Goal: Book appointment/travel/reservation

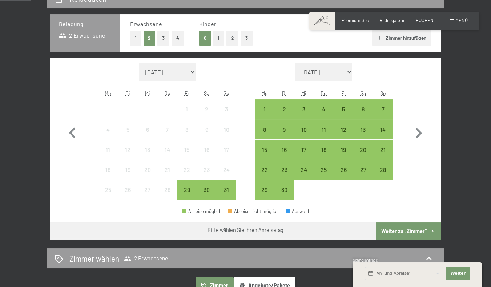
scroll to position [157, 0]
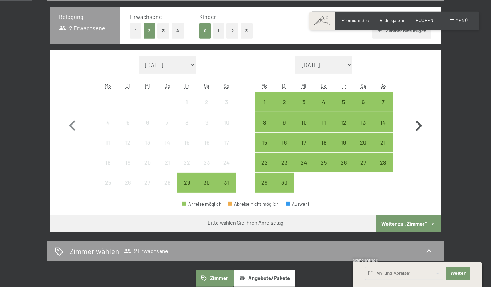
click at [429, 136] on icon "button" at bounding box center [418, 125] width 21 height 21
select select "[DATE]"
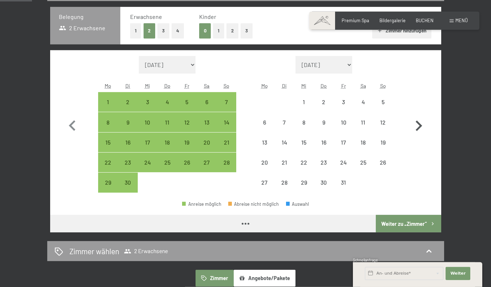
select select "[DATE]"
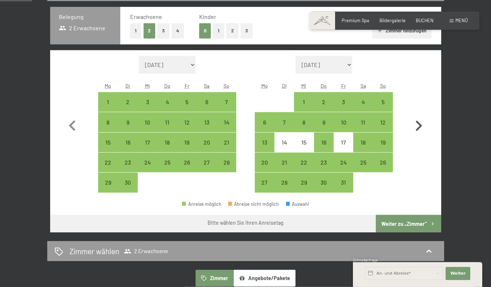
click at [429, 136] on icon "button" at bounding box center [418, 125] width 21 height 21
select select "[DATE]"
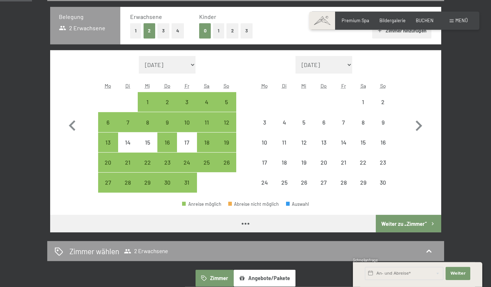
select select "[DATE]"
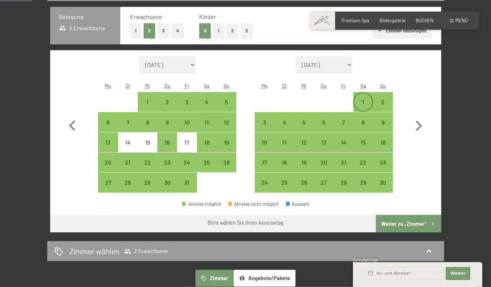
click at [364, 117] on div "1" at bounding box center [363, 108] width 18 height 18
select select "[DATE]"
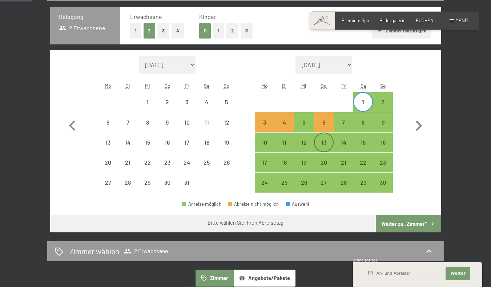
click at [327, 156] on div "13" at bounding box center [324, 148] width 18 height 18
select select "[DATE]"
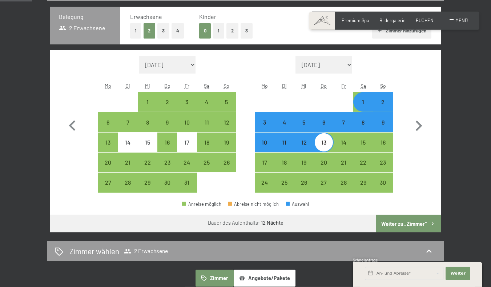
click at [327, 156] on div "13" at bounding box center [324, 148] width 18 height 18
select select "[DATE]"
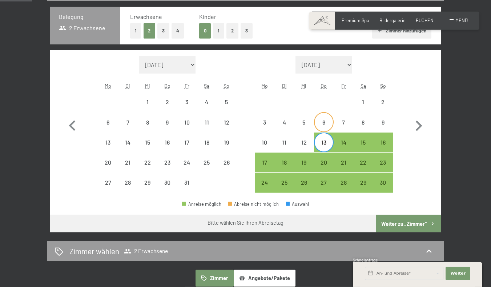
click at [321, 137] on div "6" at bounding box center [324, 128] width 18 height 18
select select "[DATE]"
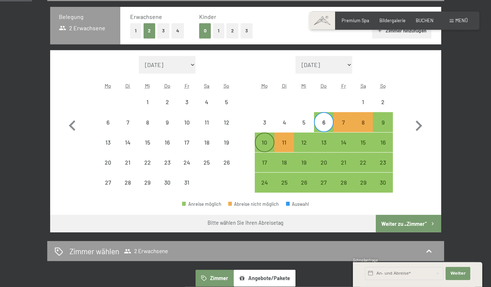
click at [265, 156] on div "10" at bounding box center [265, 148] width 18 height 18
select select "[DATE]"
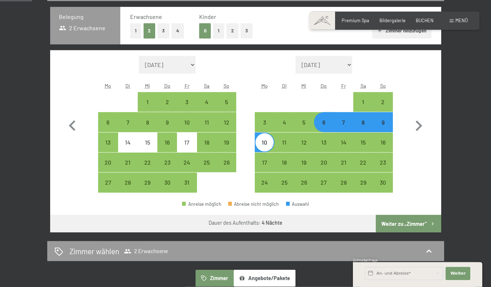
click at [431, 232] on button "Weiter zu „Zimmer“" at bounding box center [408, 223] width 65 height 17
select select "[DATE]"
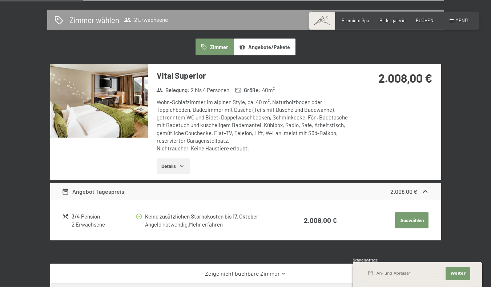
scroll to position [153, 0]
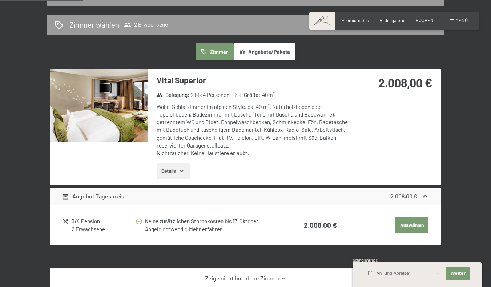
click at [256, 60] on button "Angebote/Pakete" at bounding box center [265, 51] width 62 height 17
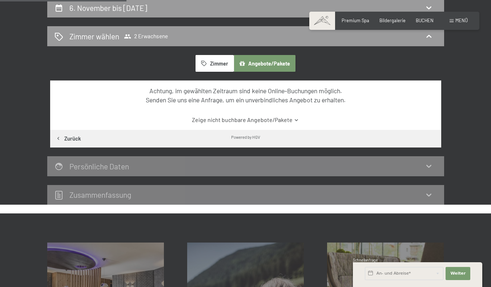
scroll to position [117, 0]
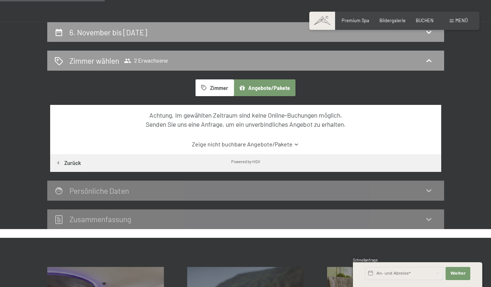
click at [220, 96] on button "Zimmer" at bounding box center [215, 87] width 38 height 17
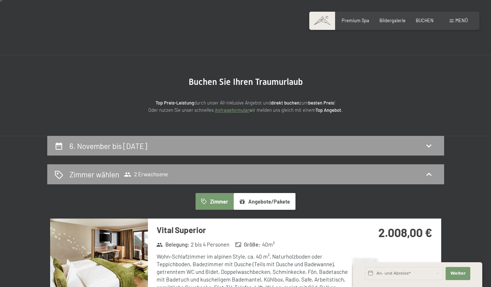
scroll to position [0, 0]
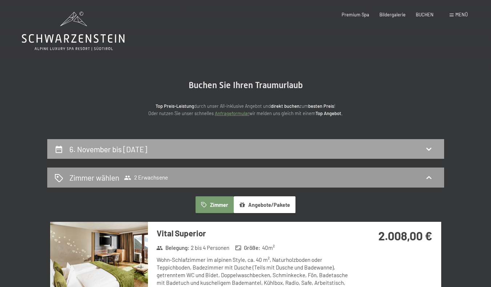
click at [444, 159] on div "6. November bis [DATE]" at bounding box center [245, 149] width 397 height 20
select select "[DATE]"
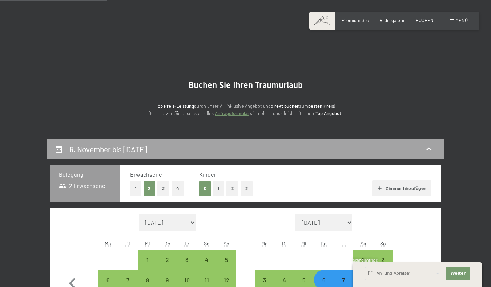
scroll to position [153, 0]
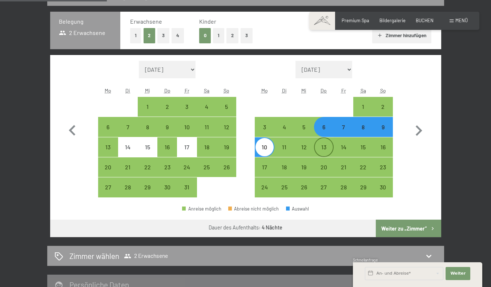
click at [329, 158] on div "13" at bounding box center [324, 153] width 18 height 18
select select "[DATE]"
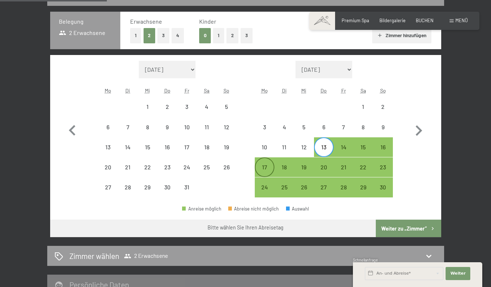
click at [268, 179] on div "17" at bounding box center [265, 173] width 18 height 18
select select "[DATE]"
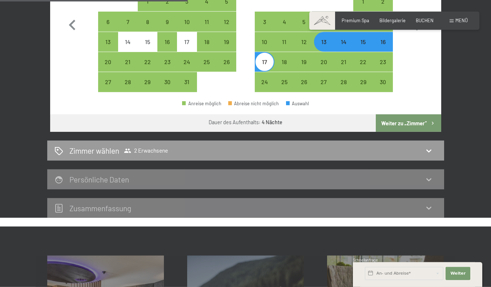
scroll to position [259, 0]
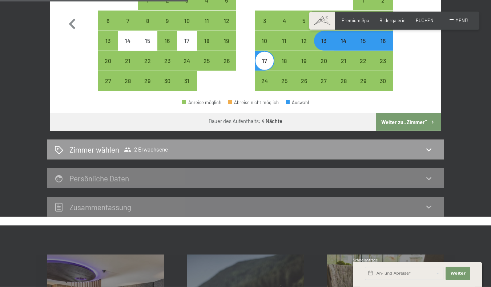
click at [431, 131] on button "Weiter zu „Zimmer“" at bounding box center [408, 121] width 65 height 17
select select "[DATE]"
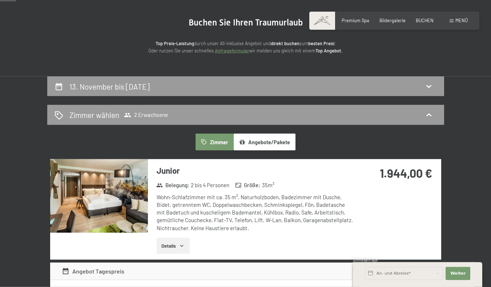
scroll to position [68, 0]
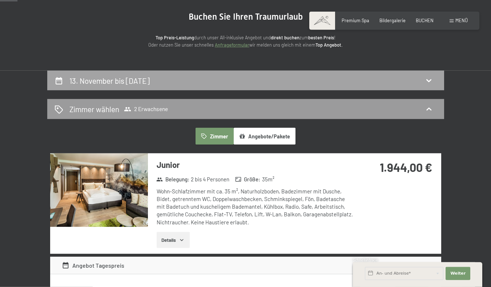
click at [433, 85] on icon at bounding box center [429, 80] width 9 height 9
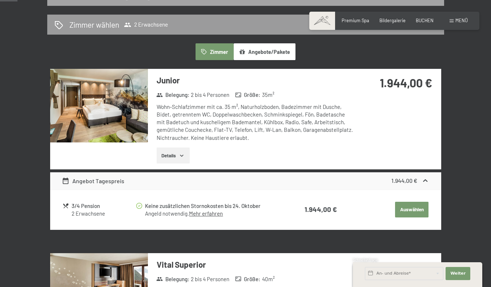
select select "[DATE]"
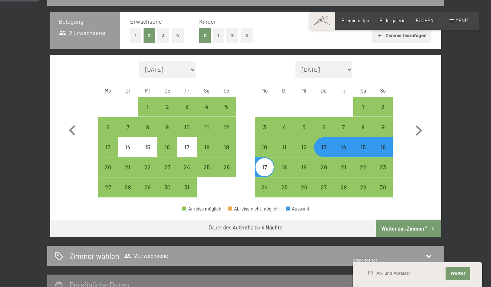
click at [328, 159] on div "13" at bounding box center [324, 153] width 18 height 18
select select "[DATE]"
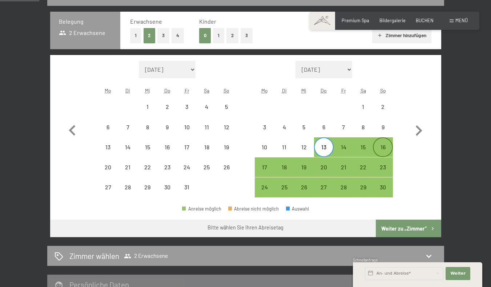
click at [381, 162] on div "16" at bounding box center [383, 153] width 18 height 18
select select "[DATE]"
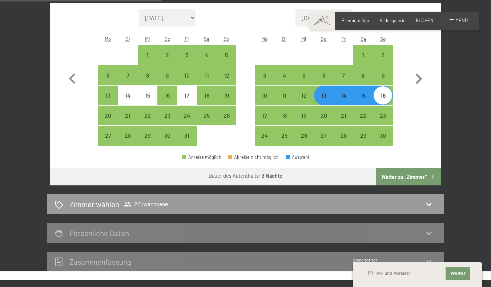
scroll to position [229, 0]
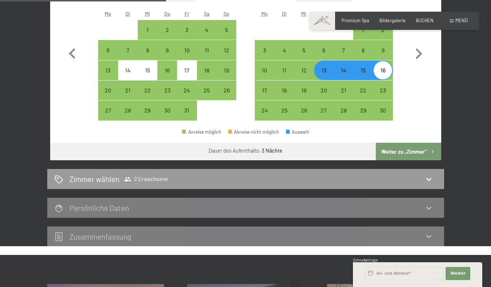
click at [422, 160] on button "Weiter zu „Zimmer“" at bounding box center [408, 151] width 65 height 17
select select "[DATE]"
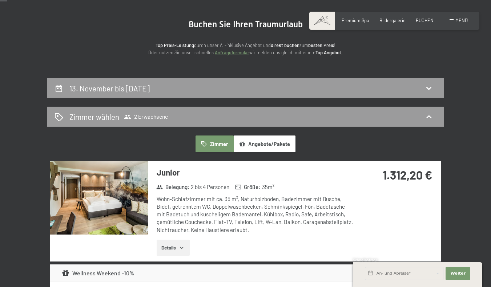
scroll to position [0, 0]
